Goal: Task Accomplishment & Management: Manage account settings

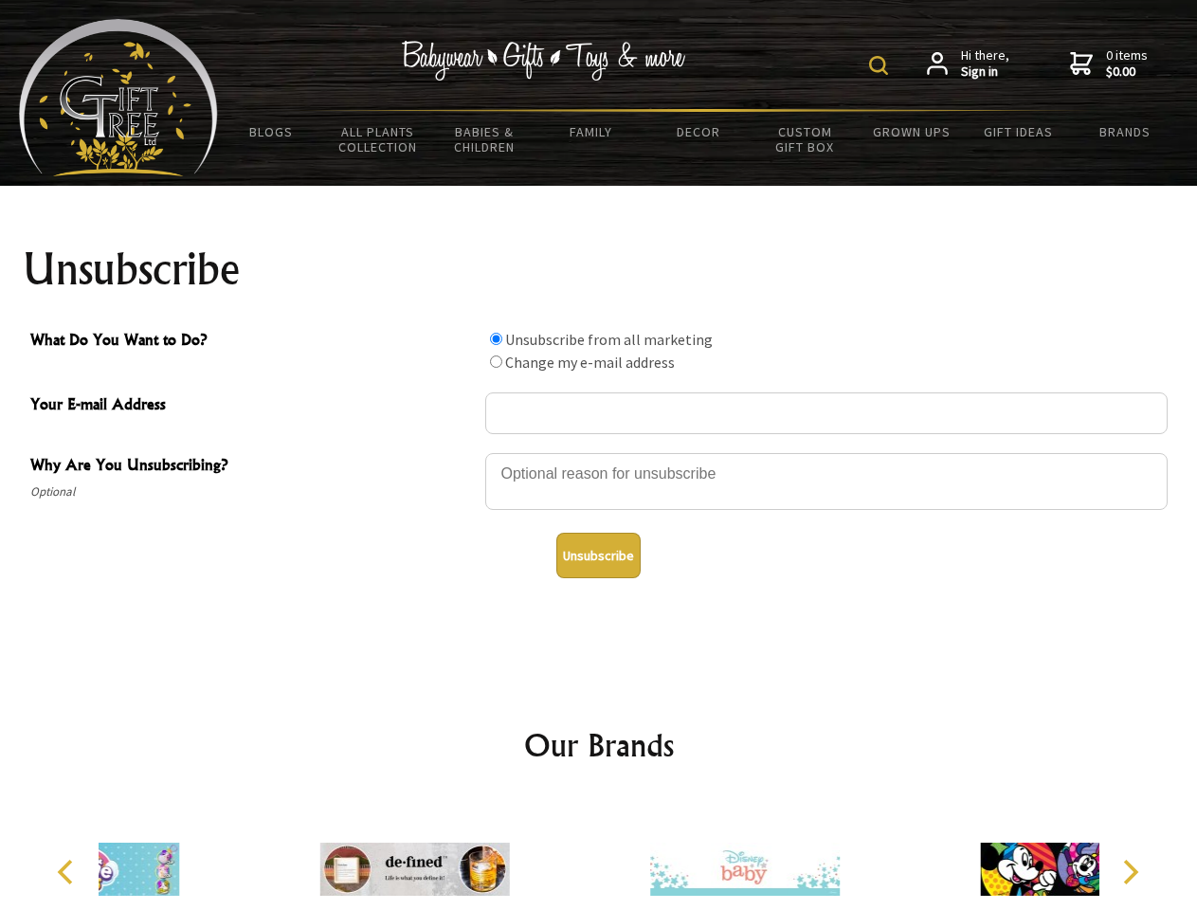
click at [881, 65] on img at bounding box center [878, 65] width 19 height 19
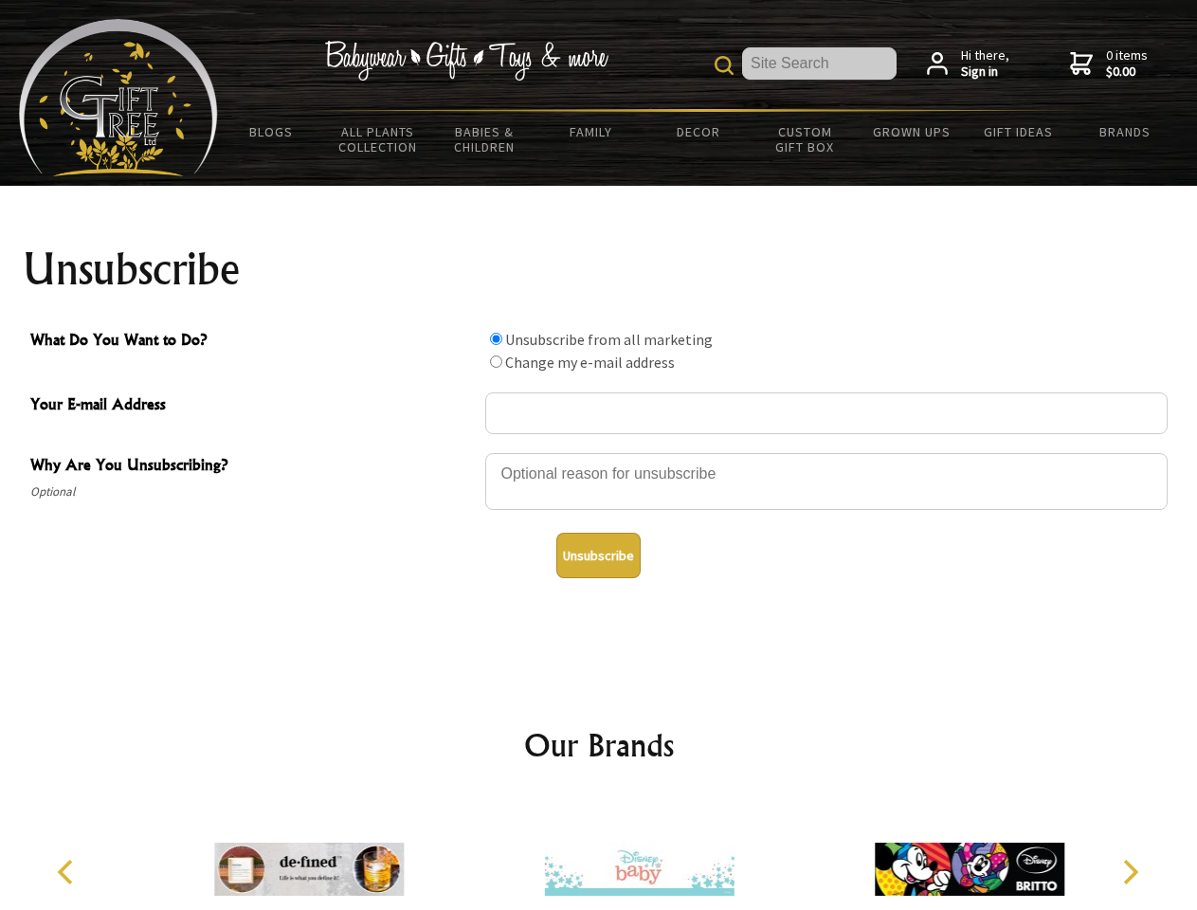
click at [599, 452] on div at bounding box center [826, 484] width 682 height 66
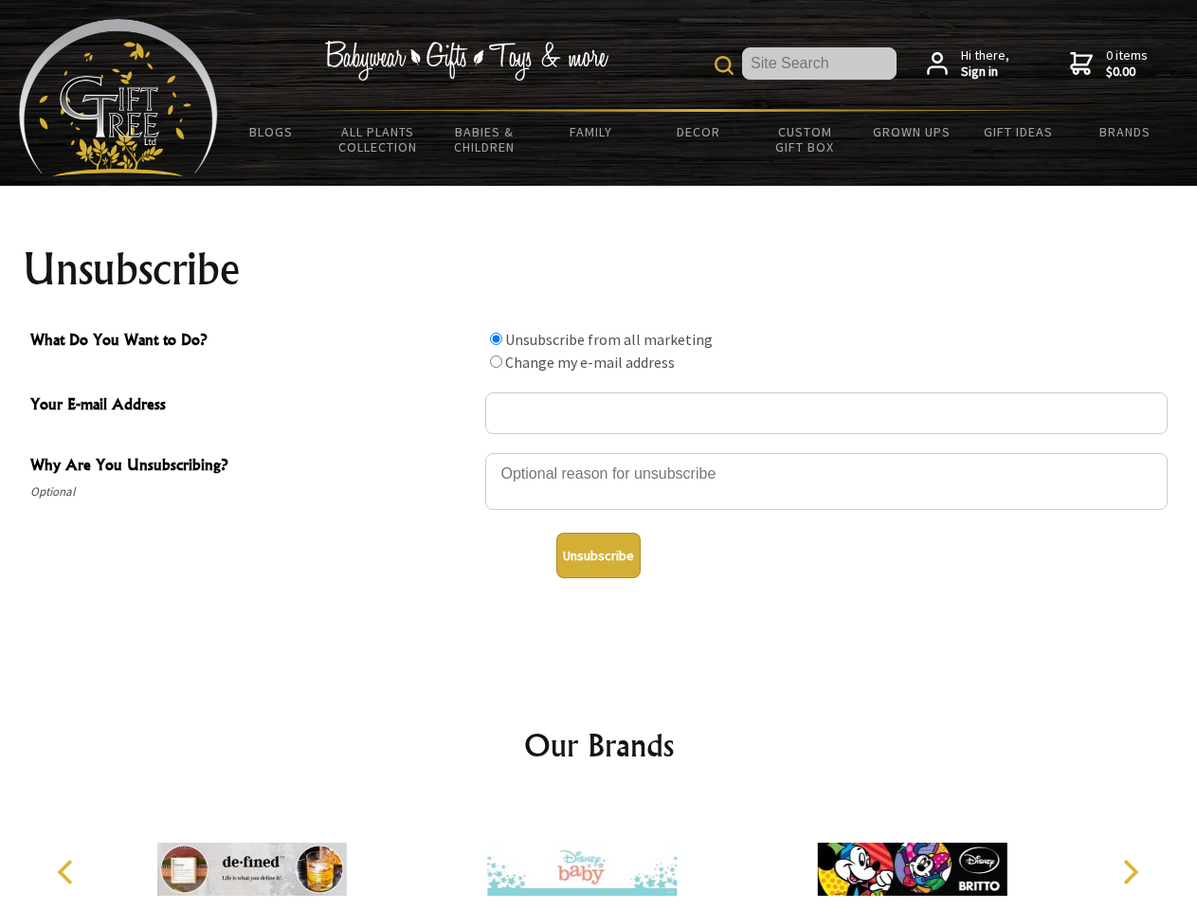
click at [496, 338] on input "What Do You Want to Do?" at bounding box center [496, 339] width 12 height 12
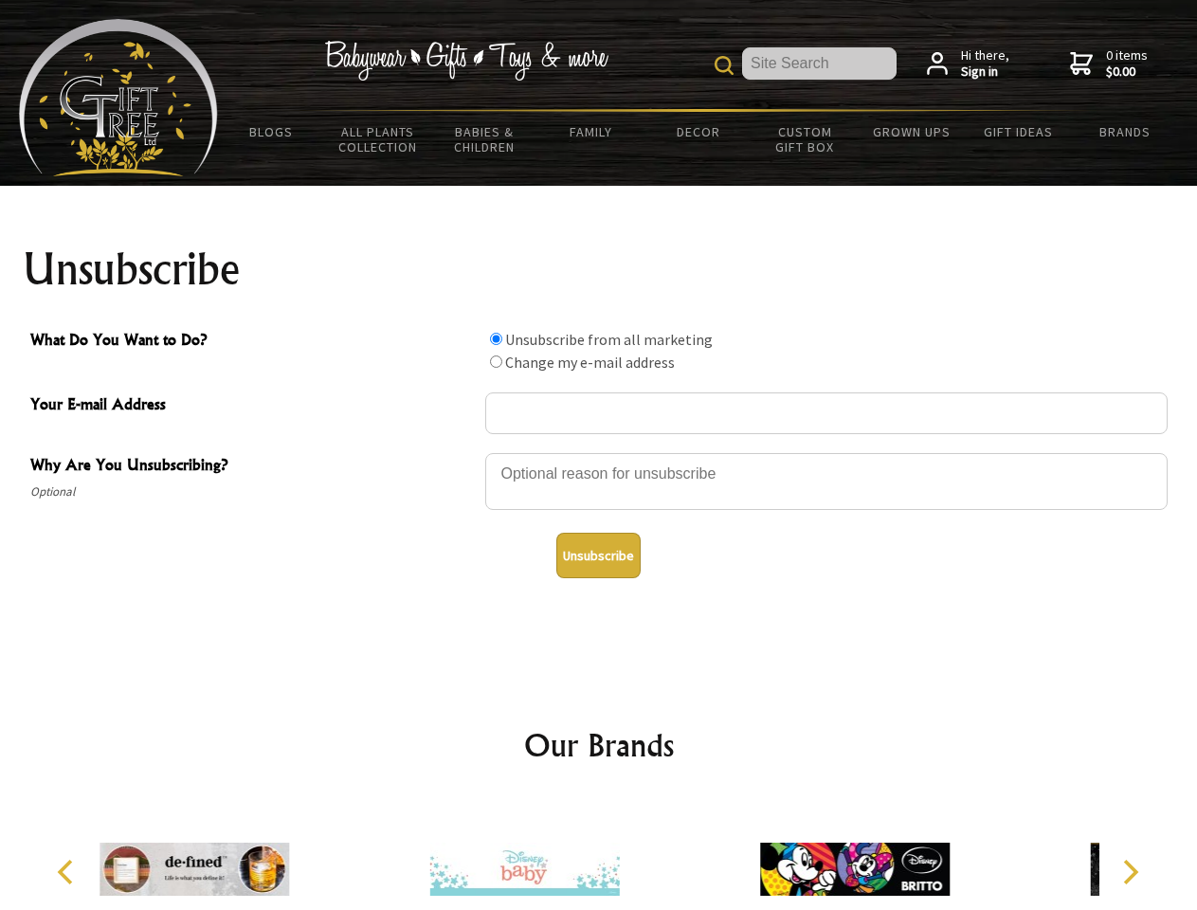
click at [496, 361] on input "What Do You Want to Do?" at bounding box center [496, 361] width 12 height 12
radio input "true"
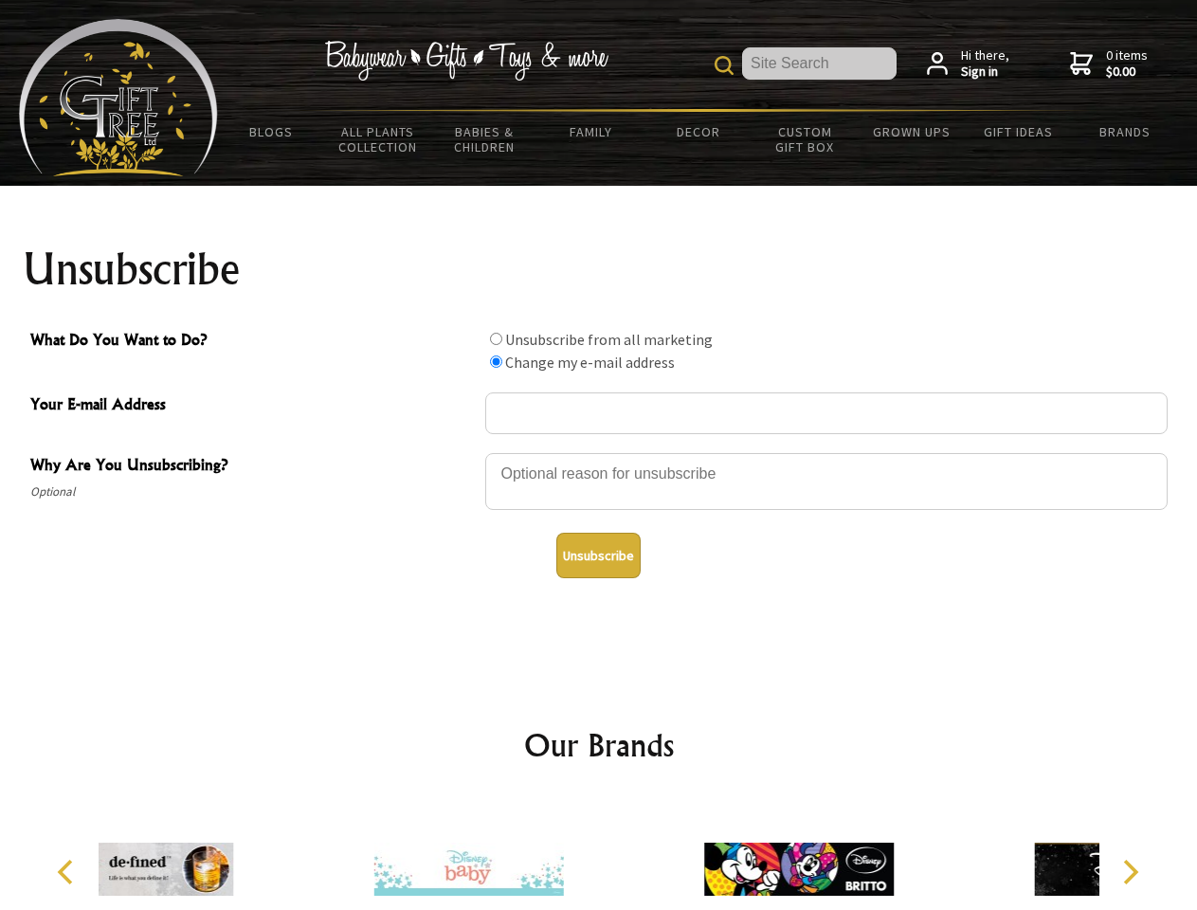
click at [598, 555] on button "Unsubscribe" at bounding box center [598, 555] width 84 height 45
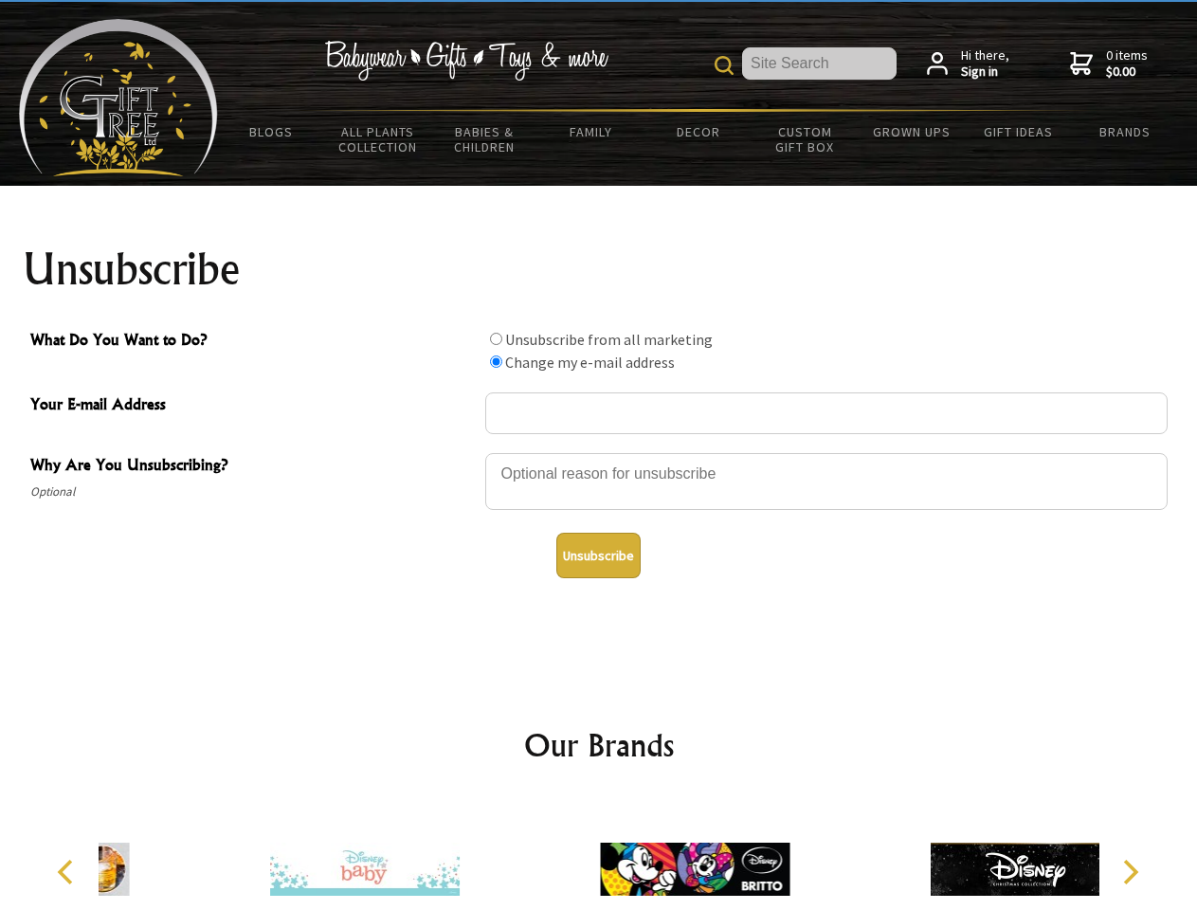
click at [600, 854] on img at bounding box center [695, 869] width 190 height 142
click at [68, 872] on icon "Previous" at bounding box center [67, 871] width 25 height 25
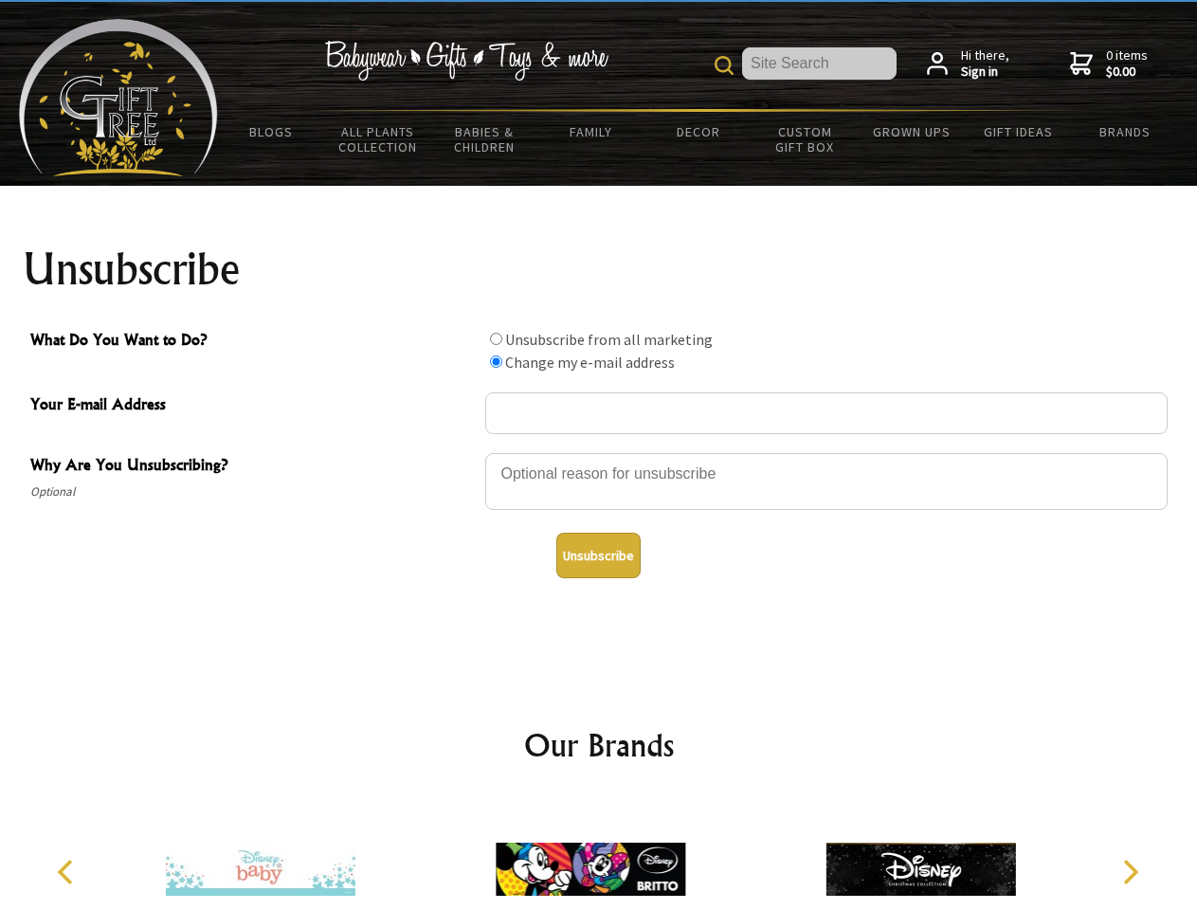
click at [1129, 872] on icon "Next" at bounding box center [1128, 871] width 25 height 25
